Goal: Consume media (video, audio): Consume media (video, audio)

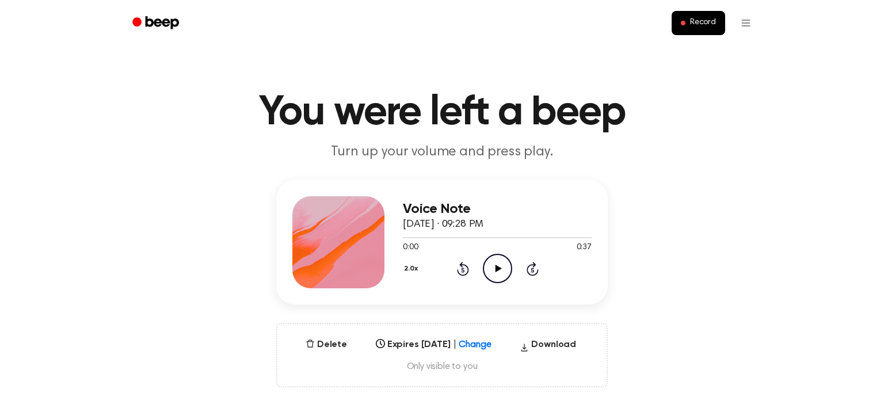
click at [505, 274] on icon "Play Audio" at bounding box center [497, 268] width 29 height 29
click at [412, 270] on div "2.0x" at bounding box center [412, 270] width 19 height 18
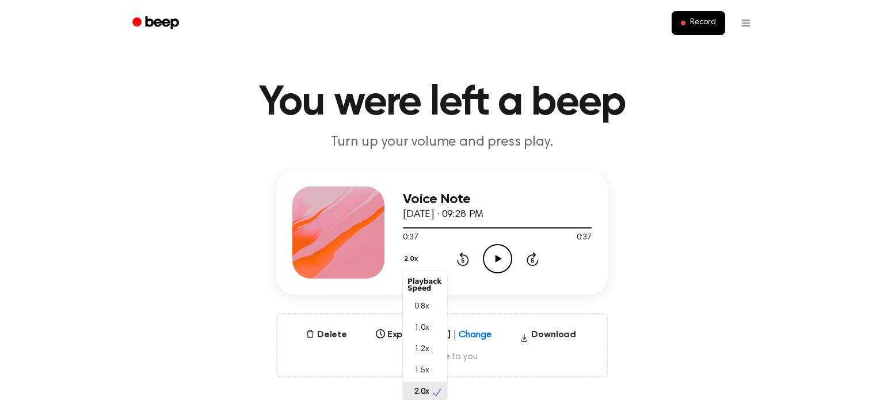
scroll to position [2, 0]
click at [426, 303] on span "0.8x" at bounding box center [421, 305] width 14 height 12
click at [495, 262] on icon "Play Audio" at bounding box center [497, 258] width 29 height 29
click at [412, 265] on button "0.8x" at bounding box center [413, 259] width 20 height 20
click at [411, 321] on div "1.0x" at bounding box center [425, 328] width 44 height 21
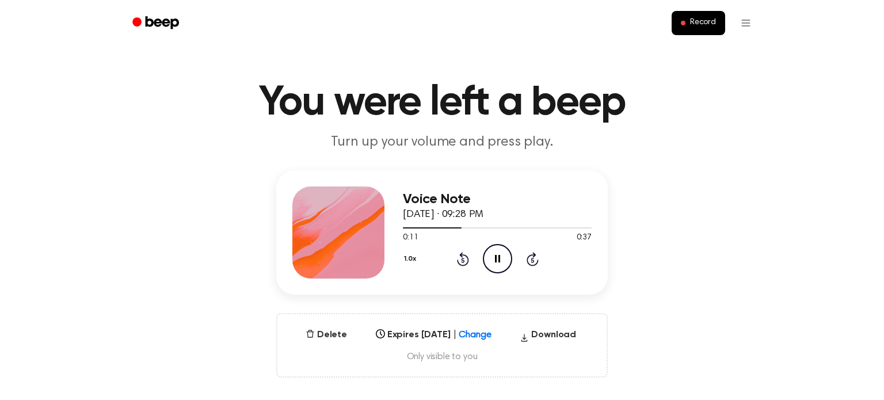
click at [417, 262] on button "1.0x" at bounding box center [411, 259] width 17 height 20
click at [414, 346] on span "1.2x" at bounding box center [421, 350] width 14 height 12
click at [412, 259] on button "1.2x" at bounding box center [411, 259] width 17 height 20
click at [415, 363] on div "1.5x" at bounding box center [425, 370] width 44 height 21
click at [408, 258] on button "1.5x" at bounding box center [411, 259] width 17 height 20
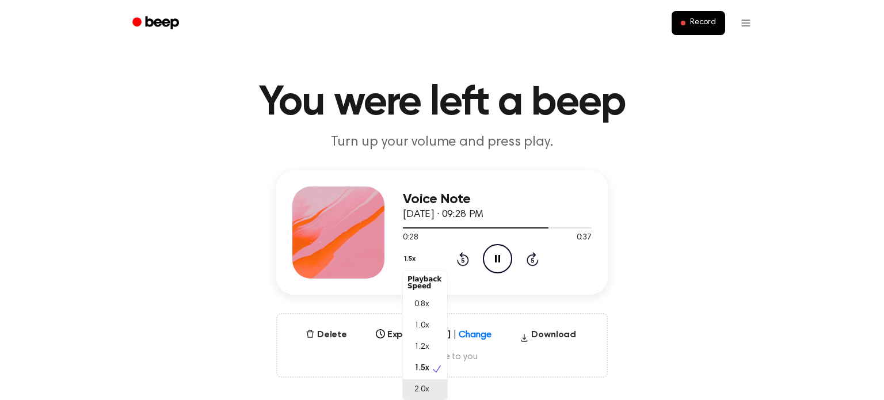
click at [430, 381] on div "2.0x" at bounding box center [425, 389] width 44 height 21
